Goal: Task Accomplishment & Management: Use online tool/utility

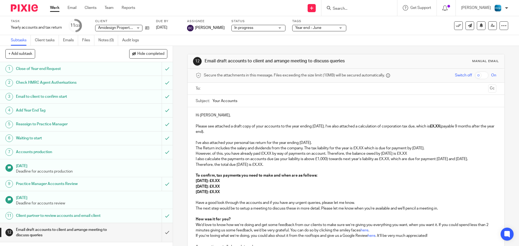
click at [346, 10] on input "Search" at bounding box center [356, 8] width 49 height 5
type input "plumbing"
click at [346, 24] on link at bounding box center [366, 21] width 70 height 8
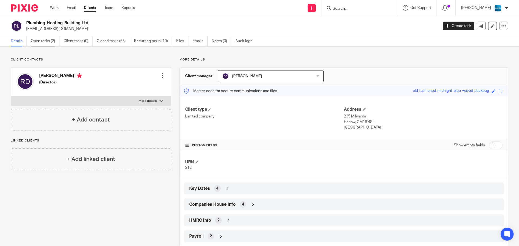
click at [47, 38] on link "Open tasks (2)" at bounding box center [45, 41] width 29 height 11
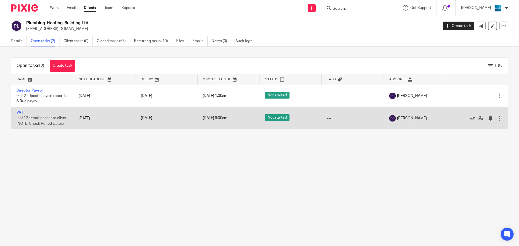
click at [19, 111] on link "VAT" at bounding box center [19, 113] width 7 height 4
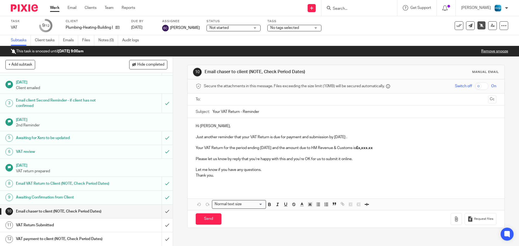
scroll to position [17, 0]
click at [160, 212] on input "submit" at bounding box center [86, 212] width 173 height 14
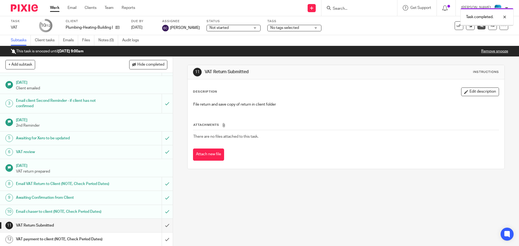
scroll to position [17, 0]
click at [162, 226] on input "submit" at bounding box center [86, 225] width 173 height 14
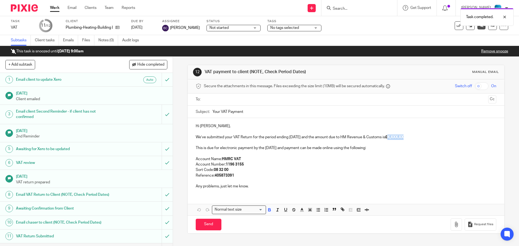
drag, startPoint x: 392, startPoint y: 137, endPoint x: 413, endPoint y: 139, distance: 21.3
click at [413, 139] on p "We’ve submitted your VAT Return for the period ending July 2025 and the amount …" at bounding box center [346, 137] width 300 height 5
drag, startPoint x: 225, startPoint y: 98, endPoint x: 229, endPoint y: 102, distance: 5.0
click at [225, 98] on input "text" at bounding box center [346, 99] width 280 height 6
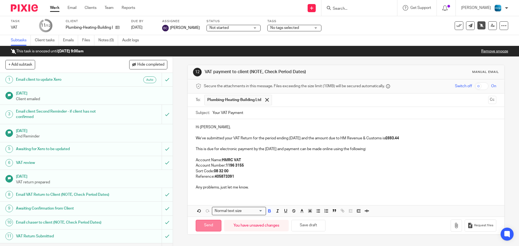
click at [206, 223] on input "Send" at bounding box center [209, 226] width 26 height 12
type input "Sent"
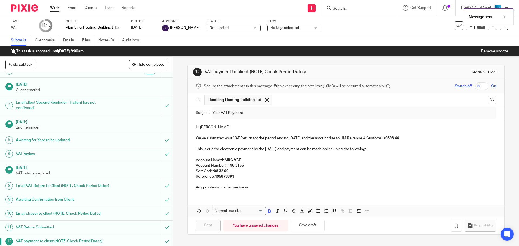
scroll to position [17, 0]
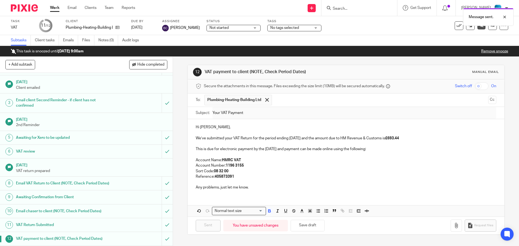
click at [58, 7] on link "Work" at bounding box center [54, 7] width 9 height 5
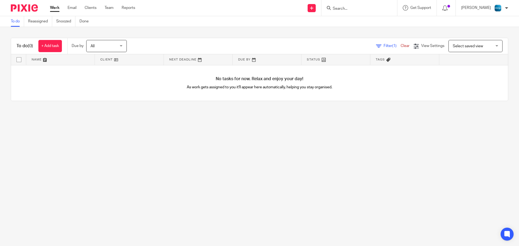
click at [506, 8] on div at bounding box center [506, 7] width 3 height 3
click at [486, 37] on span "Logout" at bounding box center [483, 38] width 12 height 4
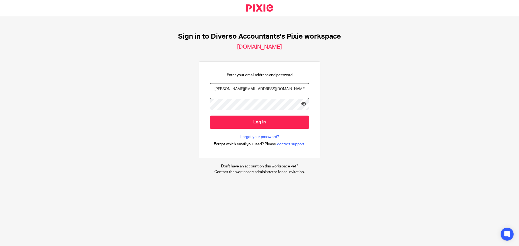
click at [286, 89] on input "[PERSON_NAME][EMAIL_ADDRESS][DOMAIN_NAME]" at bounding box center [259, 89] width 99 height 12
drag, startPoint x: 286, startPoint y: 89, endPoint x: 224, endPoint y: 88, distance: 61.9
click at [224, 88] on input "[PERSON_NAME][EMAIL_ADDRESS][DOMAIN_NAME]" at bounding box center [259, 89] width 99 height 12
type input "[PERSON_NAME][EMAIL_ADDRESS][DOMAIN_NAME]"
click at [301, 103] on icon at bounding box center [303, 103] width 5 height 5
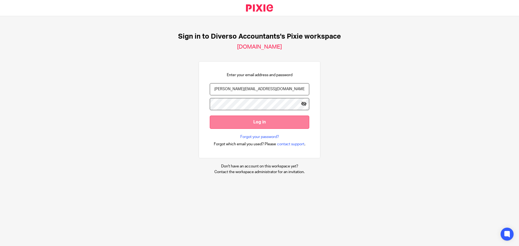
click at [222, 122] on input "Log in" at bounding box center [259, 122] width 99 height 13
